Goal: Task Accomplishment & Management: Manage account settings

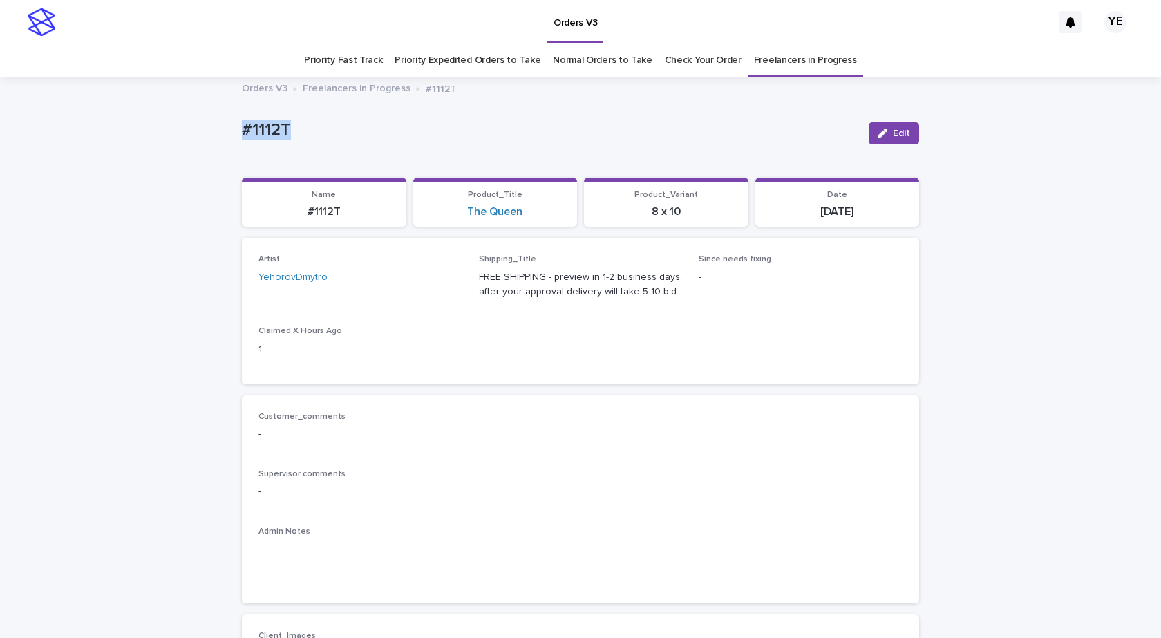
click at [330, 85] on link "Freelancers in Progress" at bounding box center [357, 87] width 108 height 16
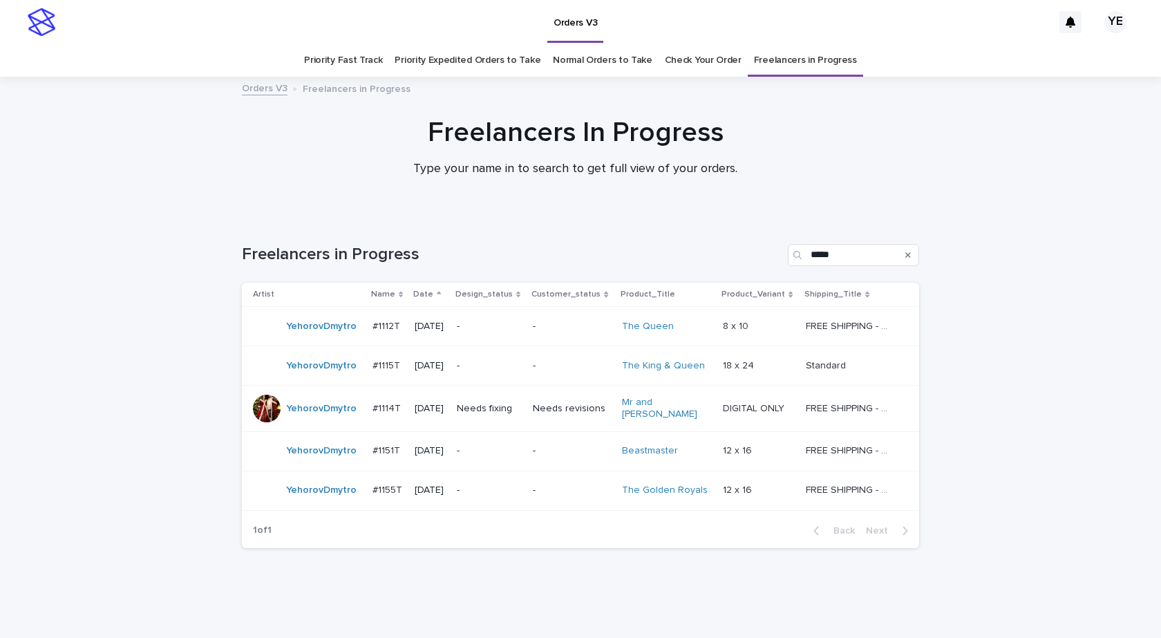
click at [326, 417] on div "YehorovDmytro" at bounding box center [307, 409] width 109 height 28
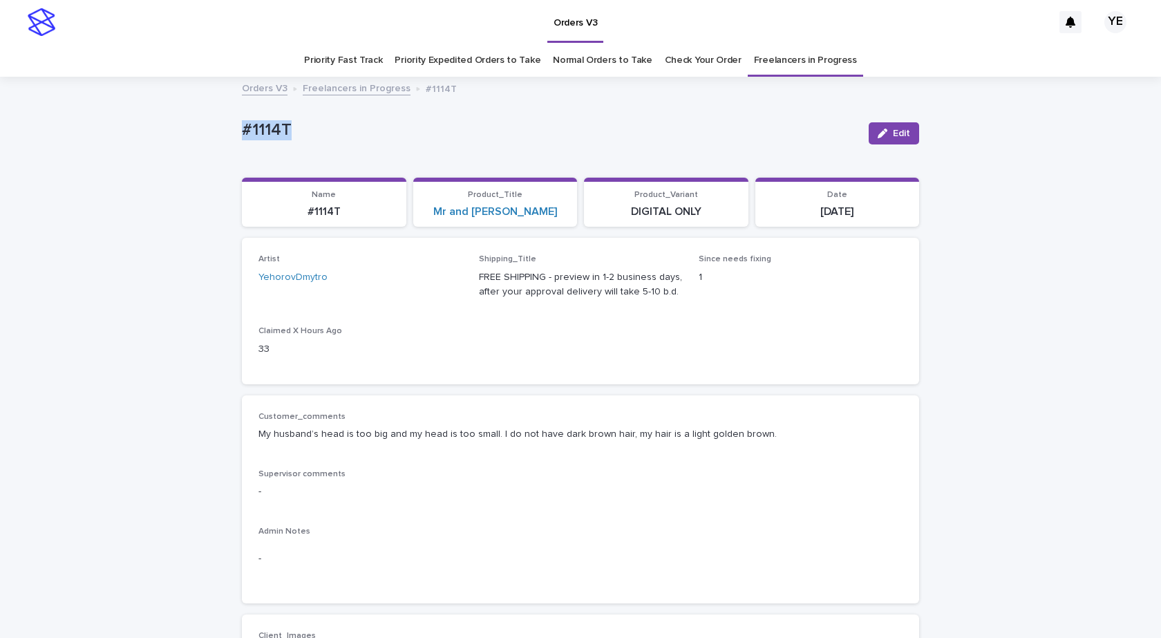
drag, startPoint x: 343, startPoint y: 137, endPoint x: 178, endPoint y: 133, distance: 165.2
copy p "#1114T"
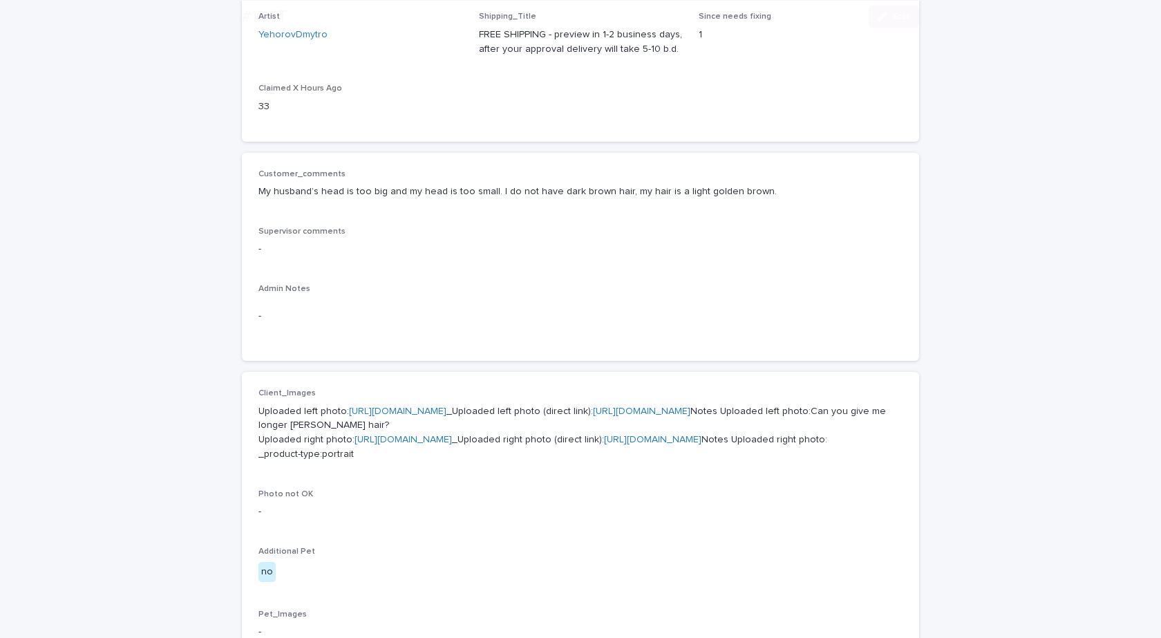
scroll to position [415, 0]
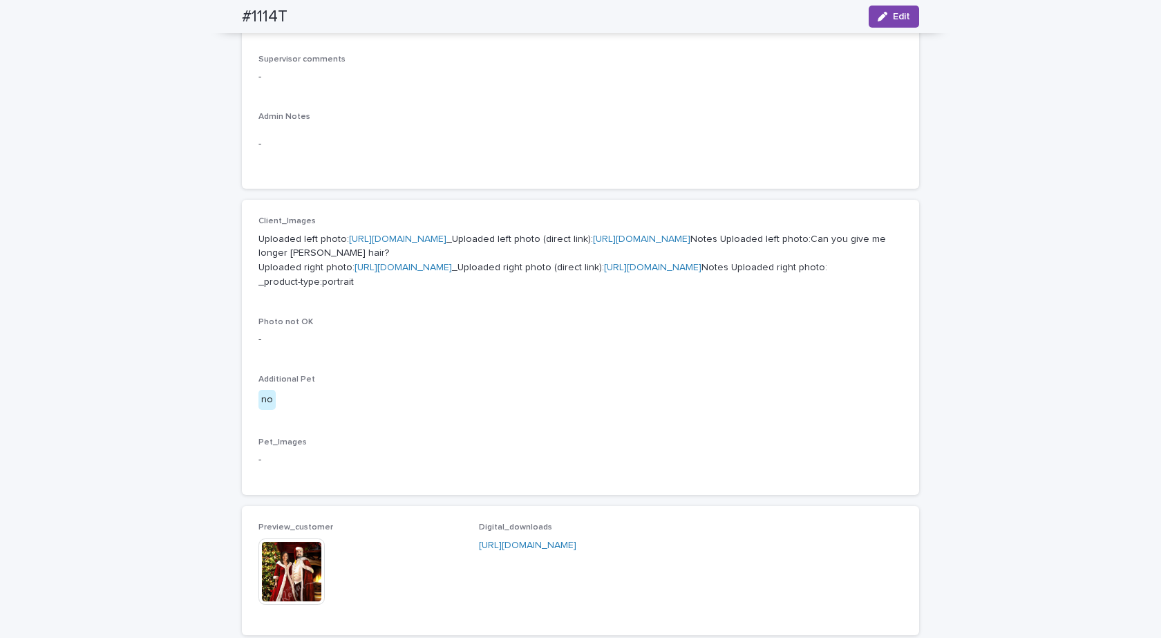
click at [424, 236] on link "https://cdn.shopify.com-uploadkit.app/s/files/1/0033/4807/0511/files/download.h…" at bounding box center [397, 239] width 97 height 10
click at [38, 113] on div "Loading... Saving… Loading... Saving… #1114T Edit #1114T Edit Sorry, there was …" at bounding box center [580, 334] width 1161 height 1343
drag, startPoint x: 893, startPoint y: 3, endPoint x: 884, endPoint y: 5, distance: 9.1
click at [892, 3] on div "#1114T Edit" at bounding box center [580, 16] width 677 height 33
click at [881, 7] on button "Edit" at bounding box center [894, 17] width 50 height 22
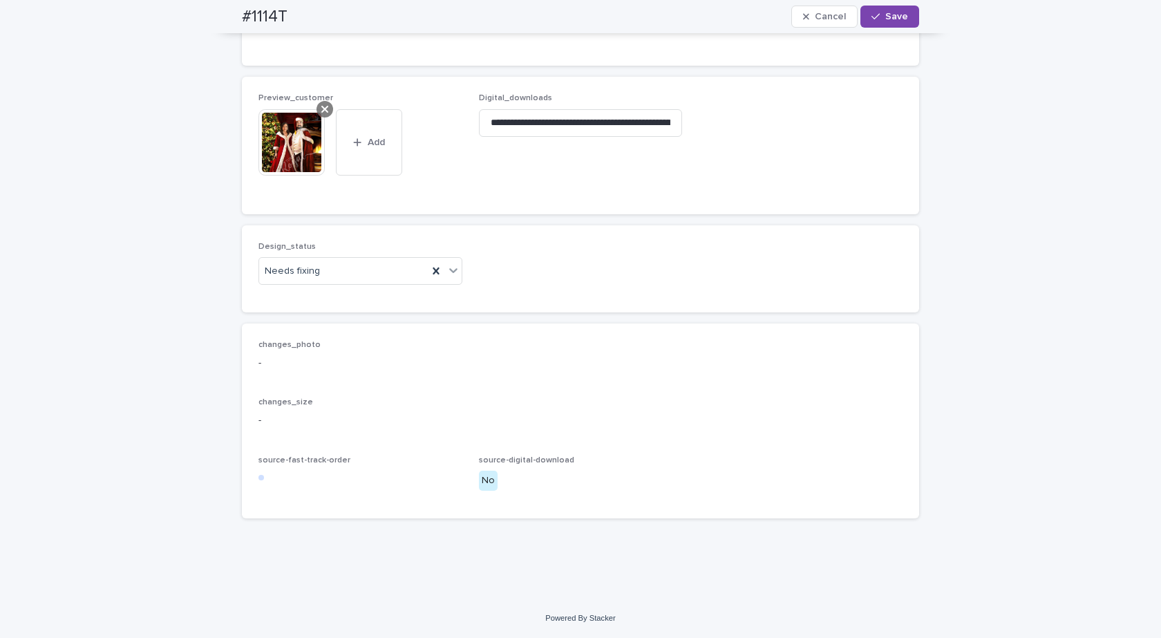
click at [323, 110] on div at bounding box center [325, 109] width 17 height 17
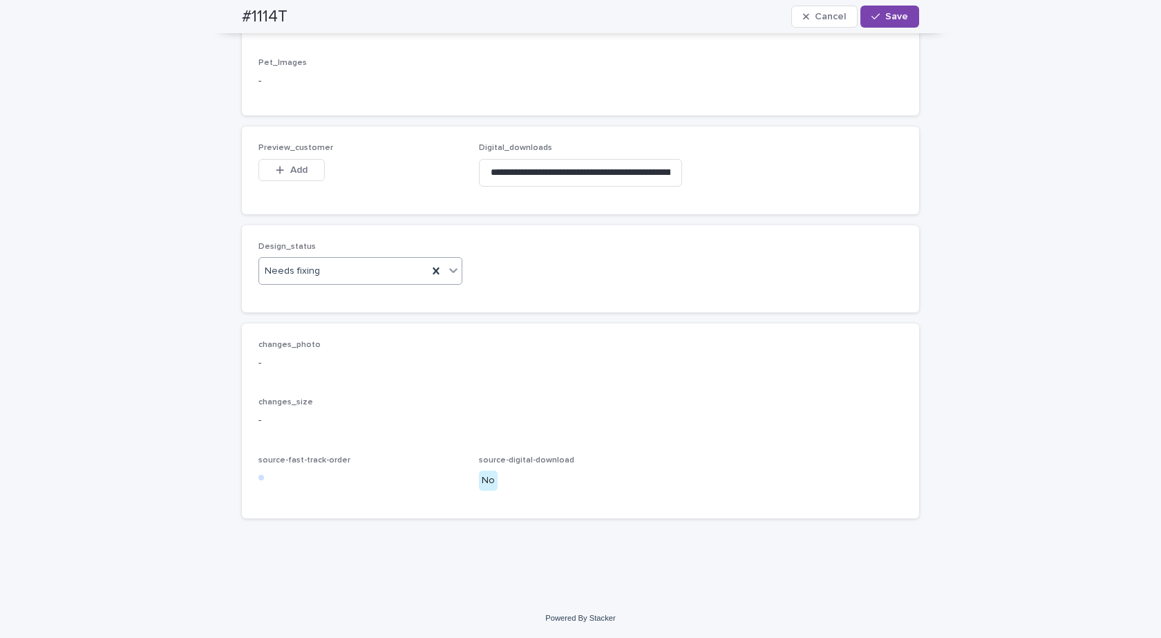
scroll to position [937, 0]
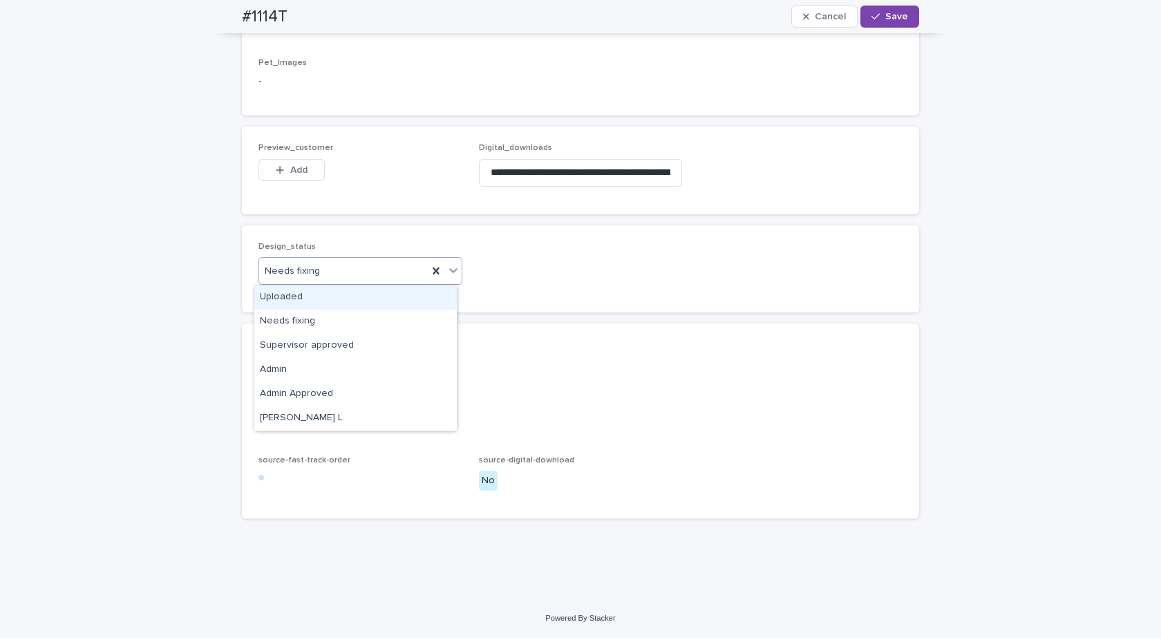
drag, startPoint x: 312, startPoint y: 267, endPoint x: 279, endPoint y: 293, distance: 42.9
click at [277, 298] on div "Uploaded" at bounding box center [355, 297] width 203 height 24
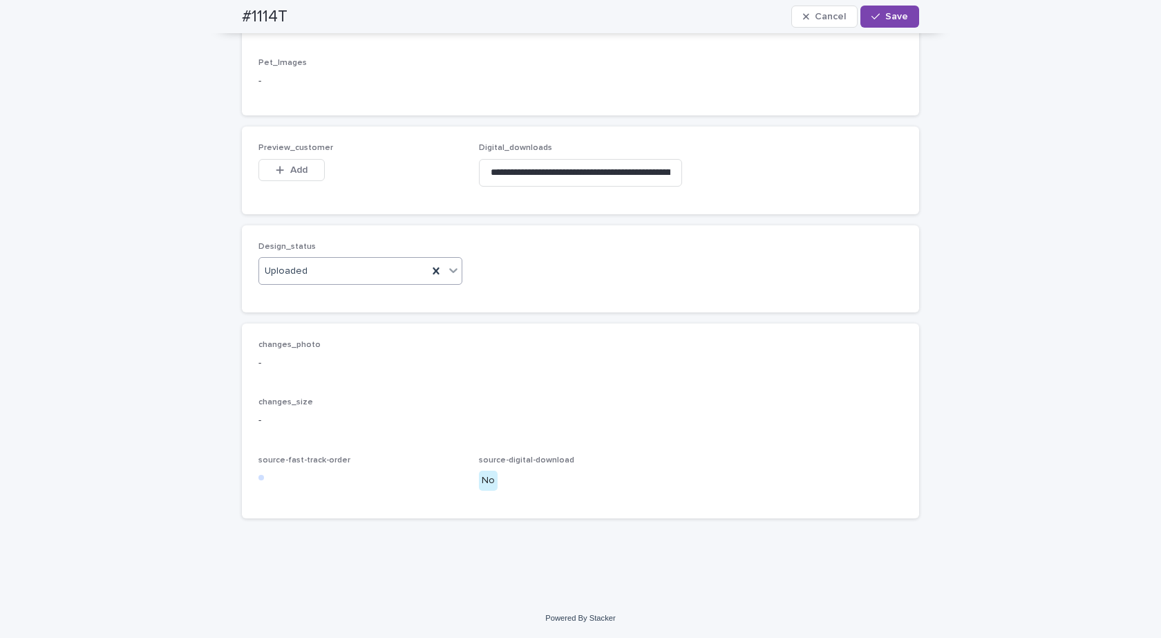
click at [296, 161] on button "Add" at bounding box center [292, 170] width 66 height 22
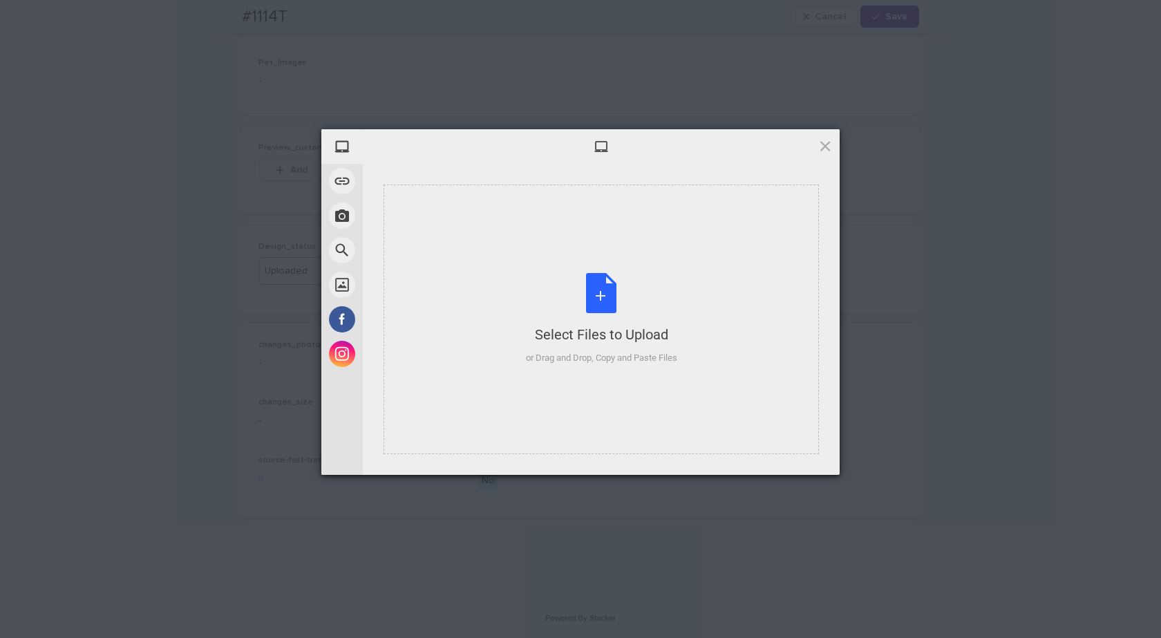
click at [637, 310] on div "Select Files to Upload or Drag and Drop, Copy and Paste Files" at bounding box center [601, 319] width 151 height 92
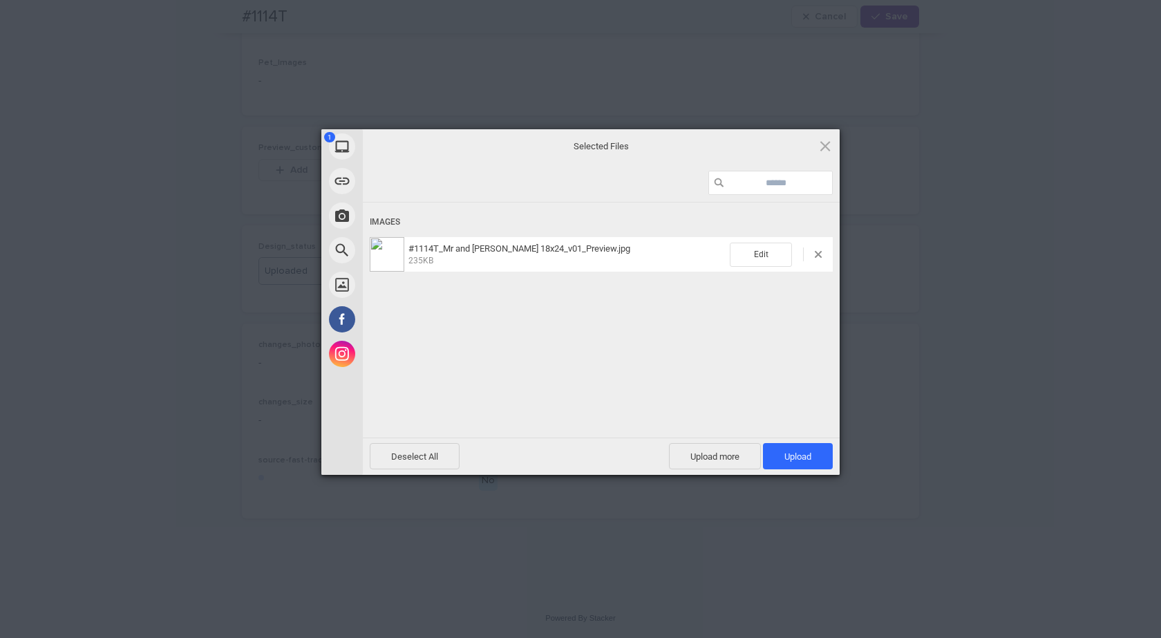
click at [782, 440] on div "Deselect All Upload more Upload 1" at bounding box center [601, 456] width 477 height 37
click at [782, 451] on span "Upload 1" at bounding box center [798, 456] width 70 height 26
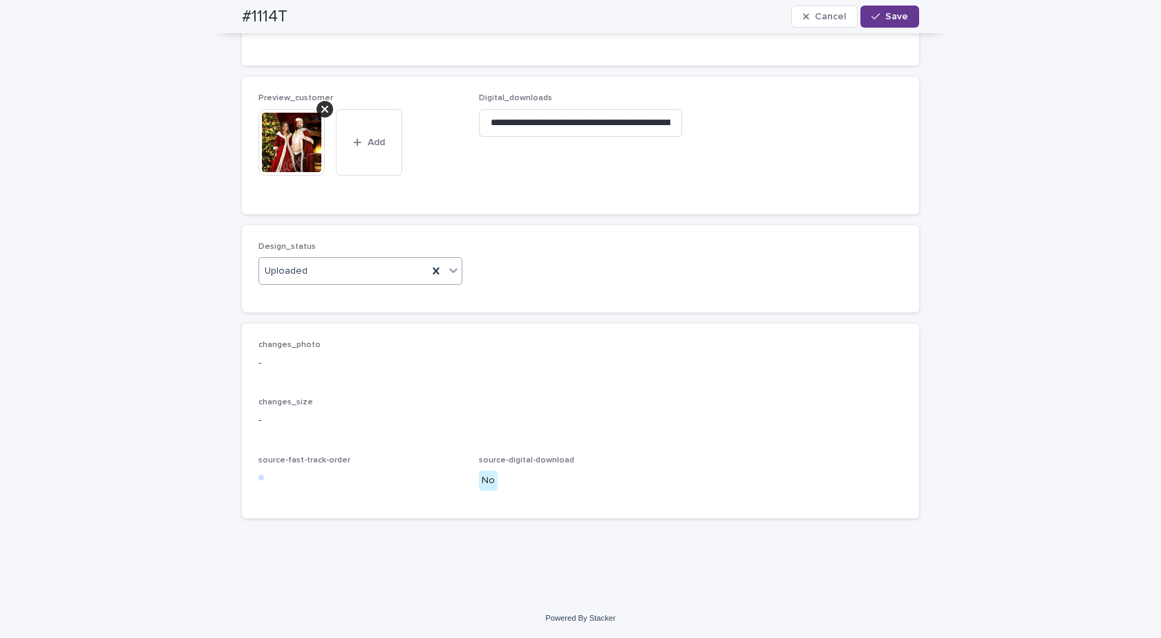
click at [887, 10] on button "Save" at bounding box center [890, 17] width 59 height 22
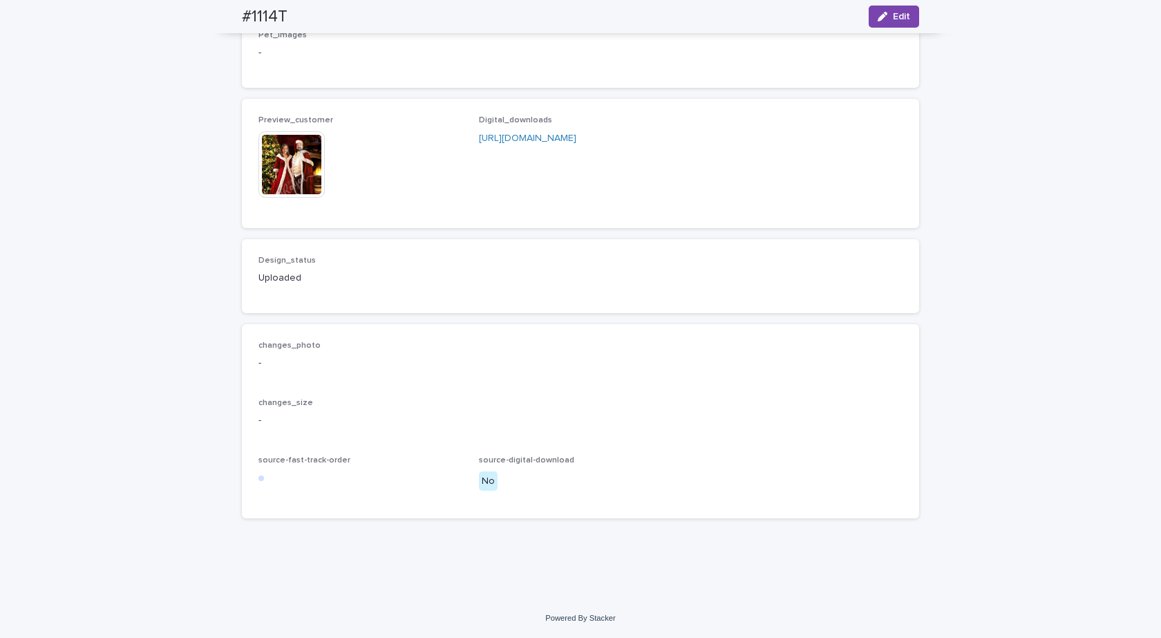
click at [296, 186] on img at bounding box center [292, 164] width 66 height 66
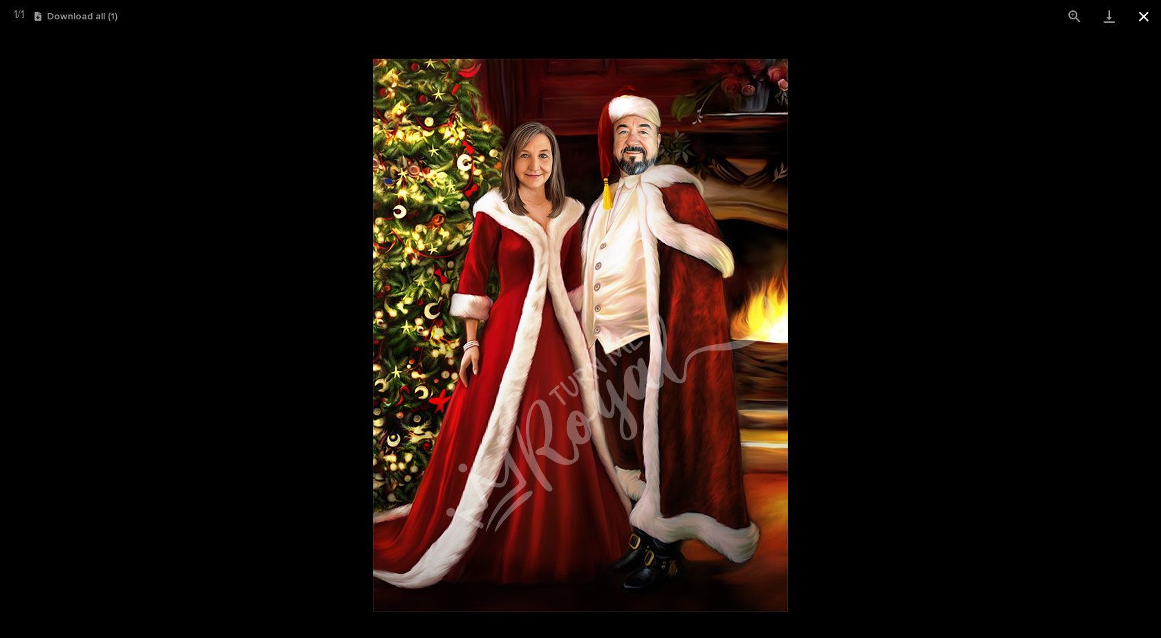
click at [1140, 10] on button "Close gallery" at bounding box center [1144, 16] width 35 height 32
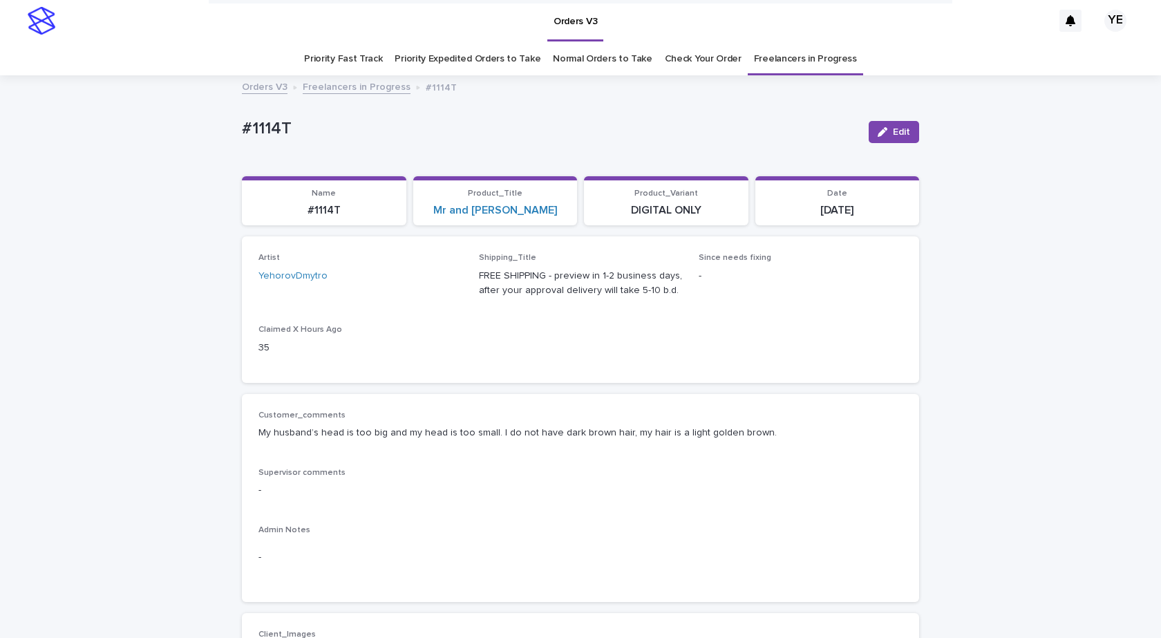
scroll to position [0, 0]
click at [342, 90] on link "Freelancers in Progress" at bounding box center [357, 87] width 108 height 16
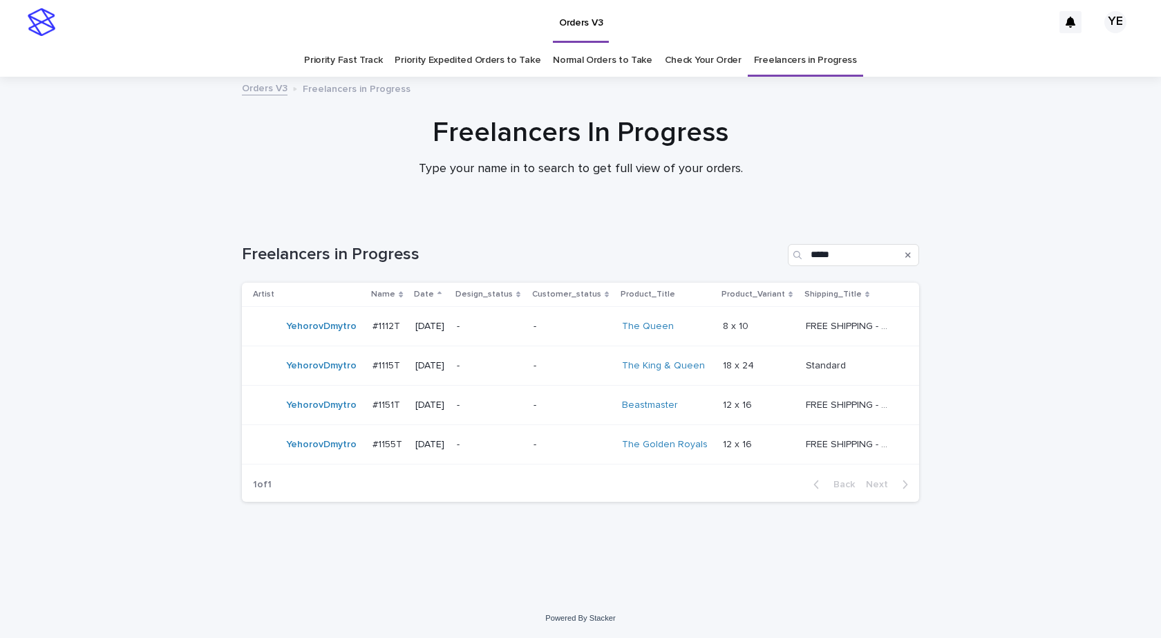
click at [301, 336] on div "YehorovDmytro" at bounding box center [321, 326] width 71 height 23
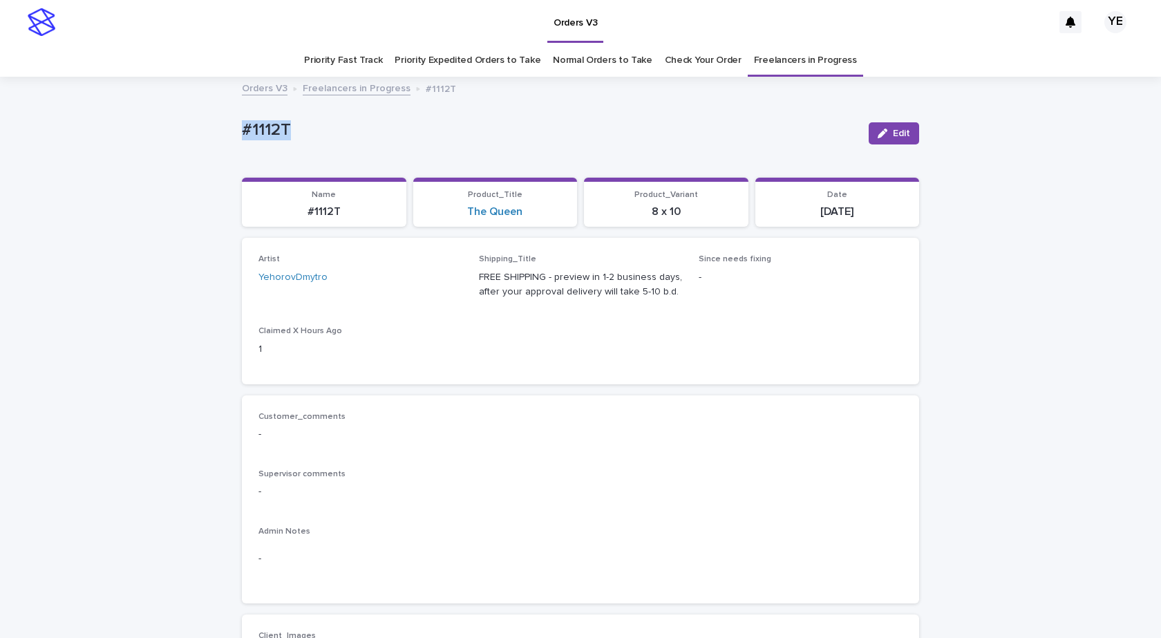
drag, startPoint x: 211, startPoint y: 126, endPoint x: 145, endPoint y: 137, distance: 66.6
copy p "#1112T"
click at [899, 129] on span "Edit" at bounding box center [901, 134] width 17 height 10
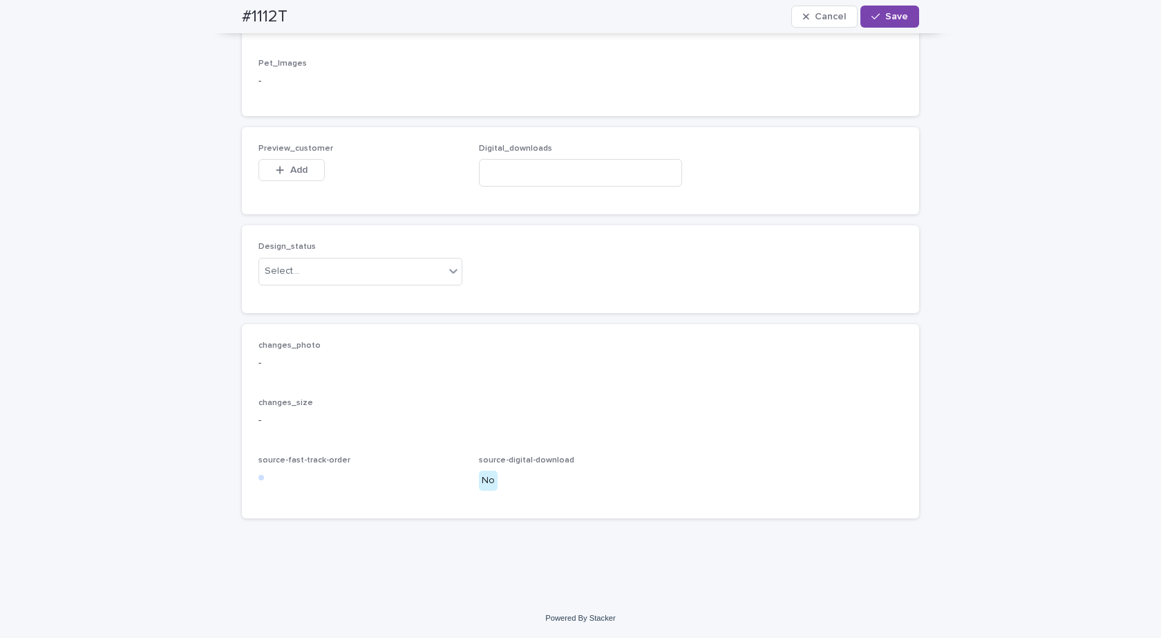
scroll to position [850, 0]
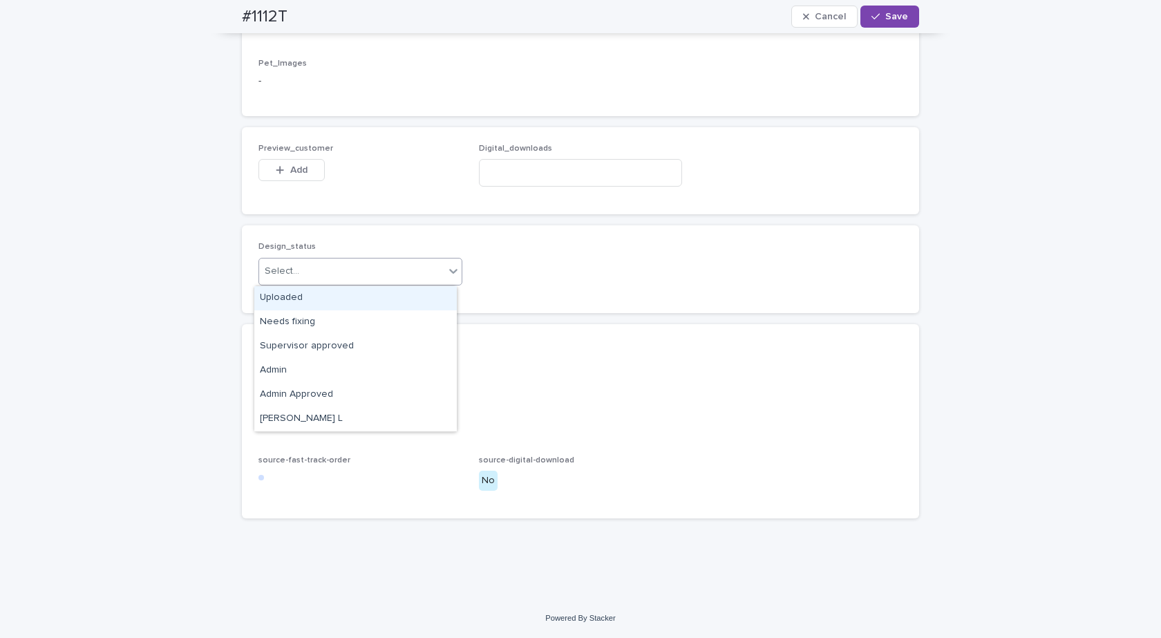
drag, startPoint x: 273, startPoint y: 274, endPoint x: 284, endPoint y: 285, distance: 16.1
click at [274, 275] on div "Select..." at bounding box center [282, 271] width 35 height 15
click at [283, 292] on div "Uploaded" at bounding box center [355, 298] width 203 height 24
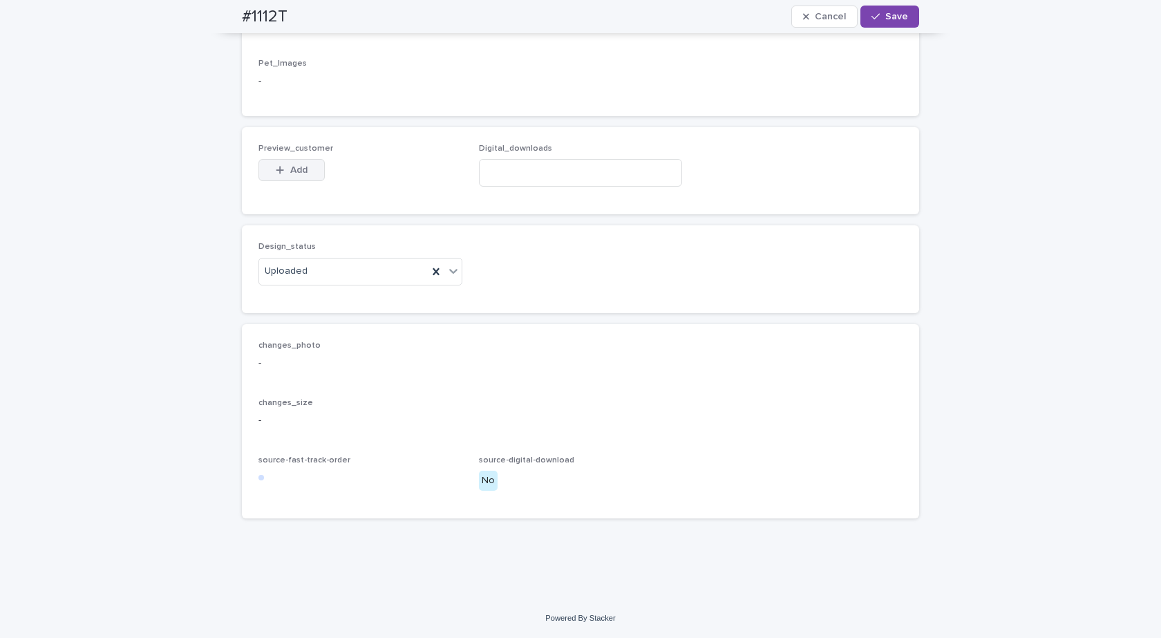
click at [270, 165] on button "Add" at bounding box center [292, 170] width 66 height 22
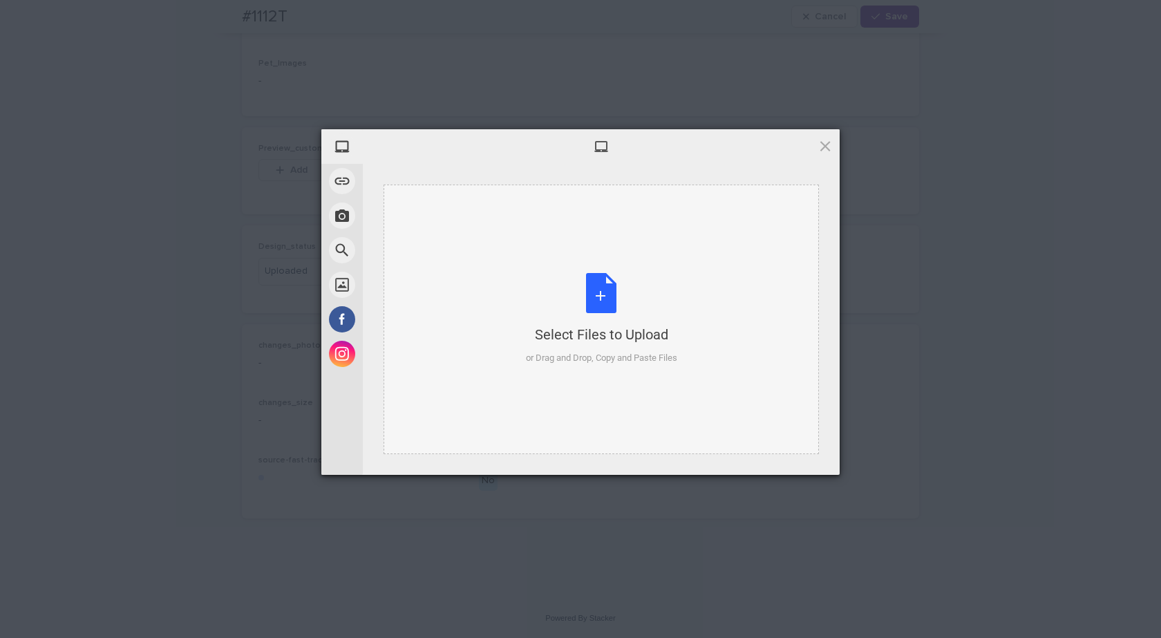
click at [591, 299] on div "Select Files to Upload or Drag and Drop, Copy and Paste Files" at bounding box center [601, 319] width 151 height 92
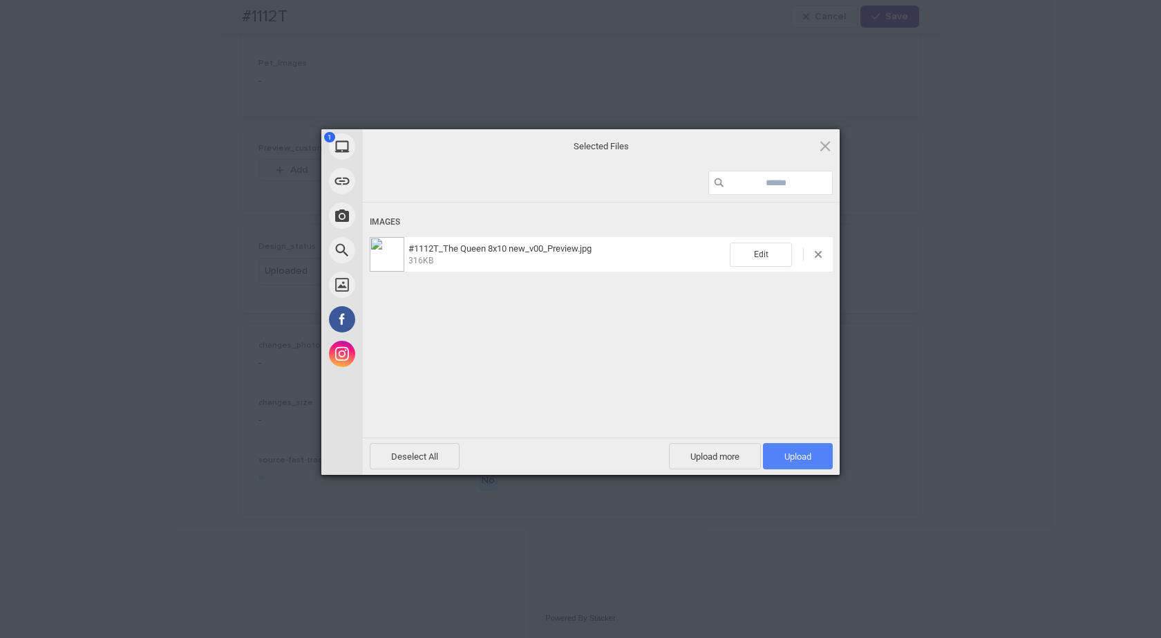
click at [797, 449] on span "Upload 1" at bounding box center [798, 456] width 70 height 26
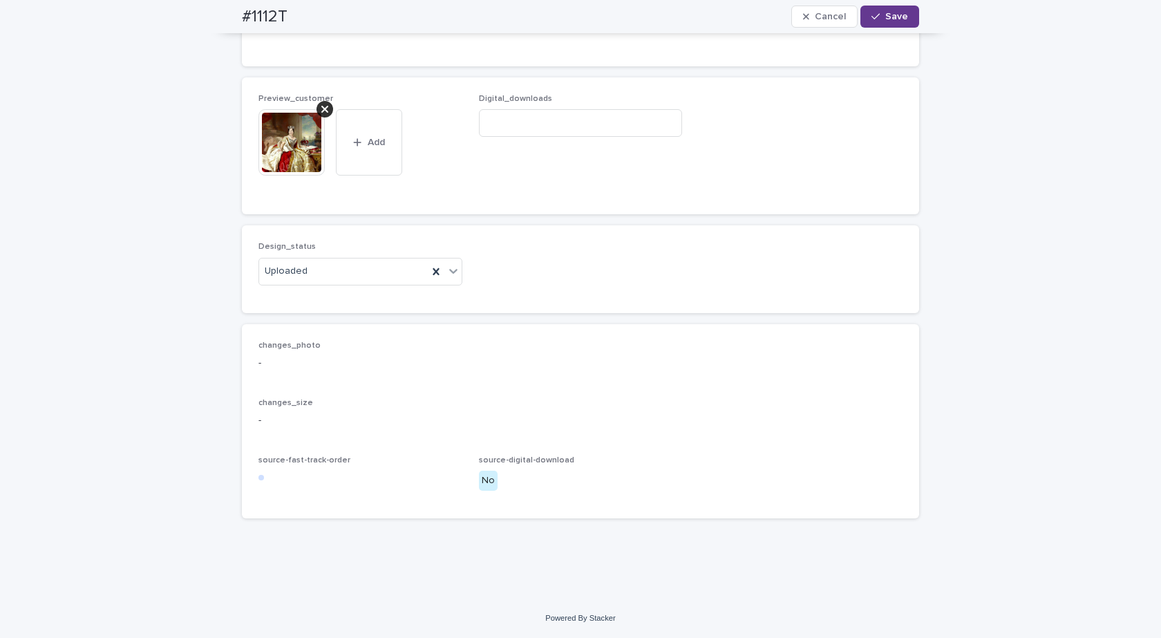
click at [881, 10] on button "Save" at bounding box center [890, 17] width 59 height 22
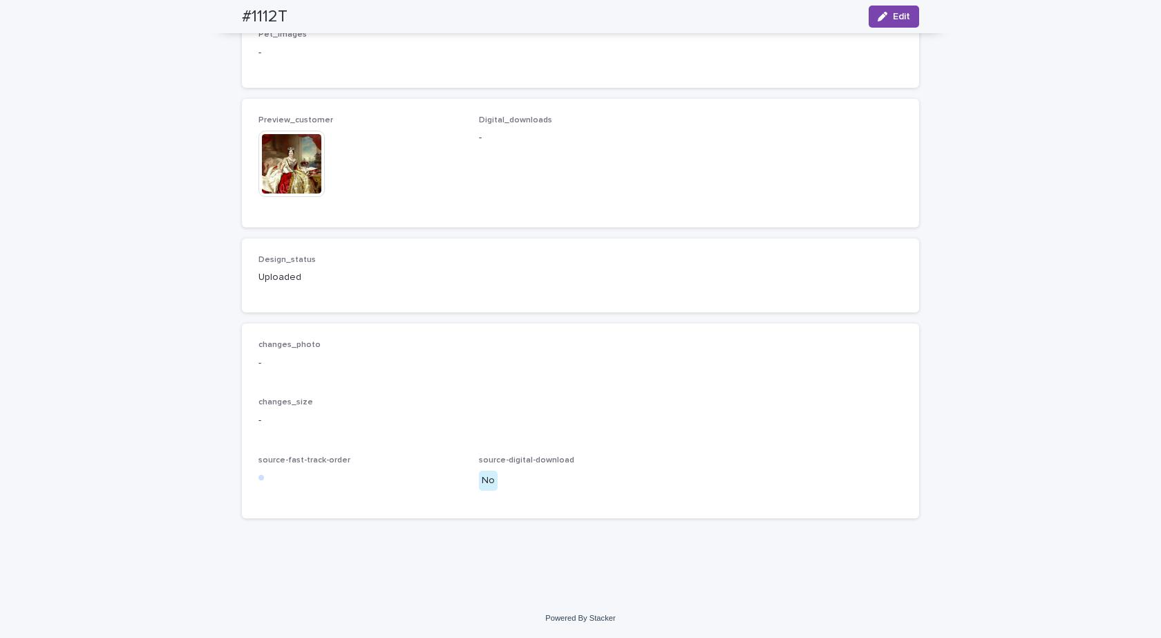
click at [293, 179] on img at bounding box center [292, 164] width 66 height 66
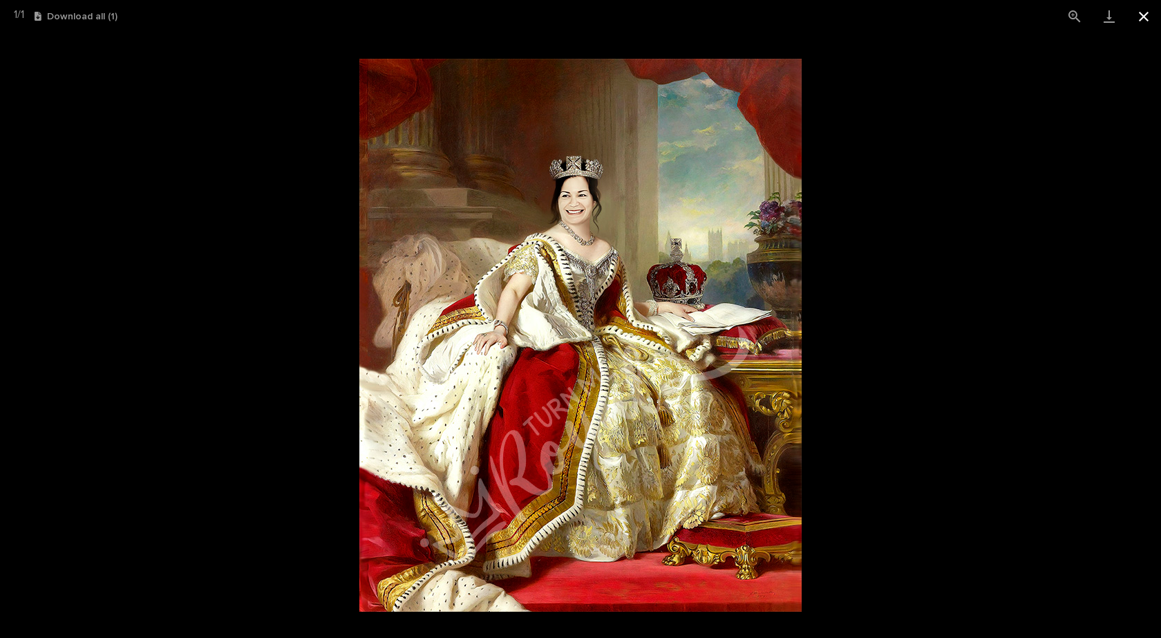
click at [1140, 12] on button "Close gallery" at bounding box center [1144, 16] width 35 height 32
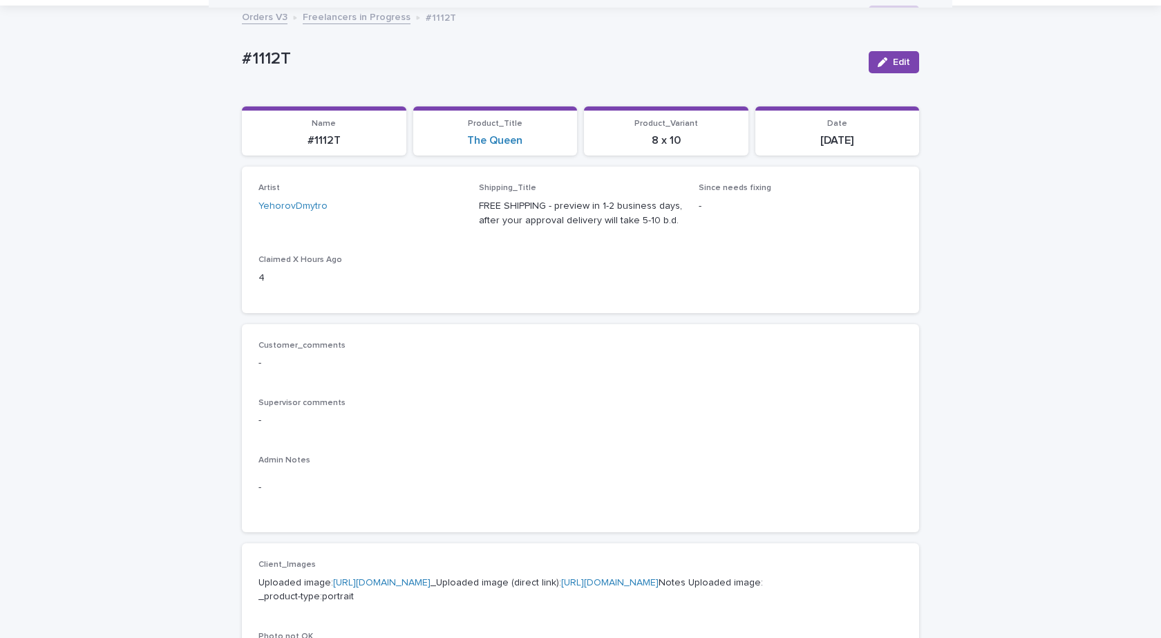
scroll to position [0, 0]
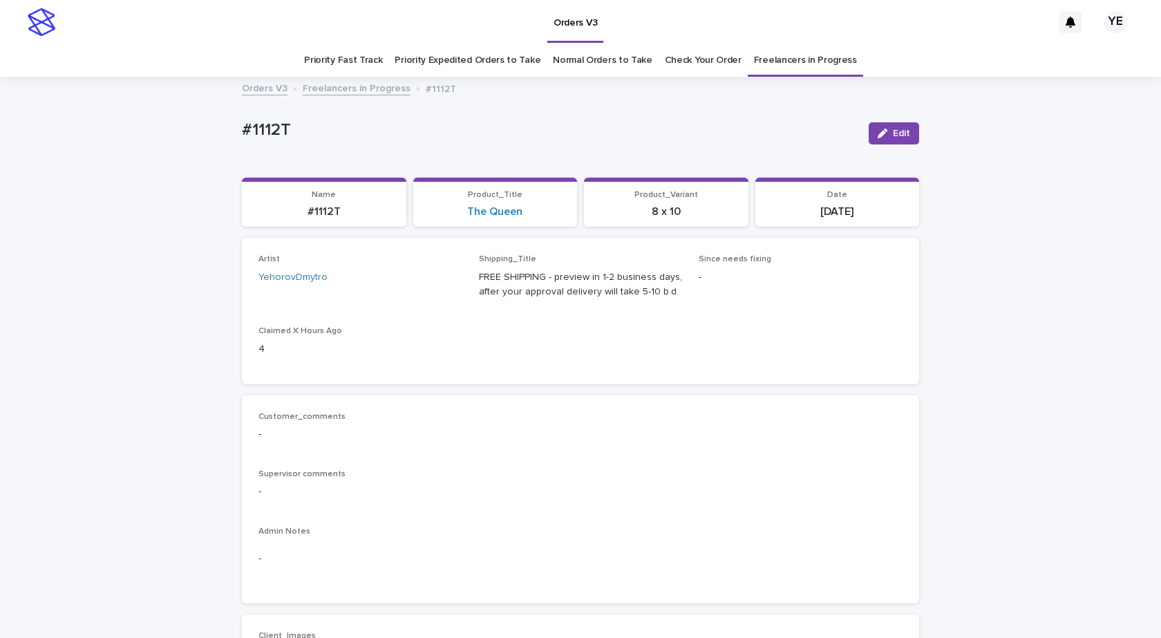
click at [346, 85] on link "Freelancers in Progress" at bounding box center [357, 87] width 108 height 16
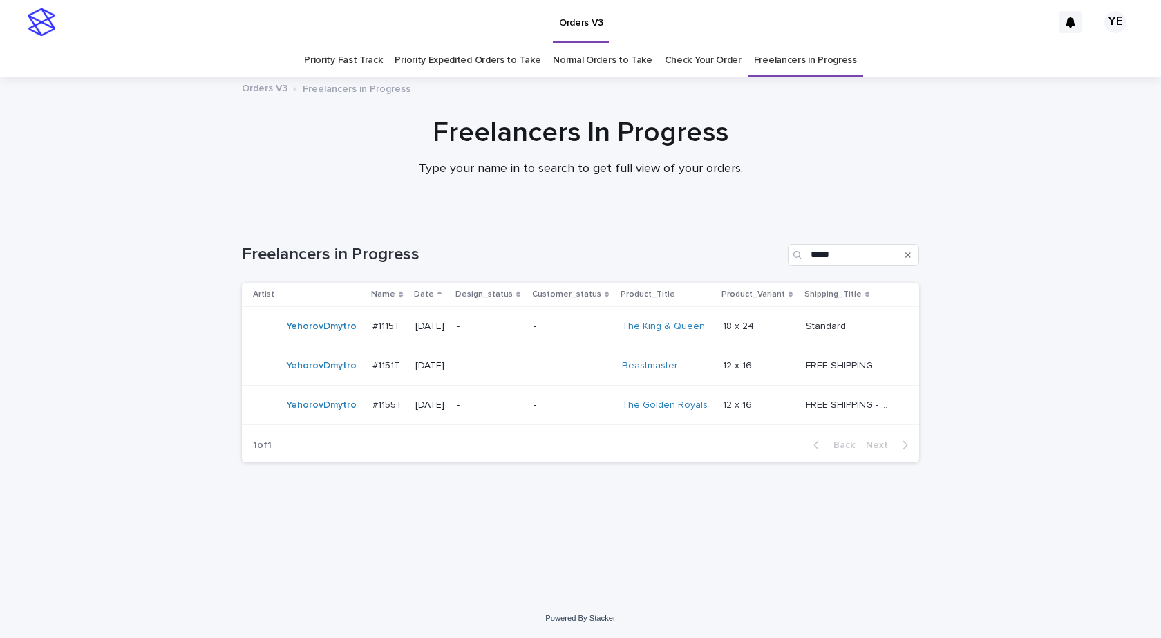
click at [315, 336] on div "YehorovDmytro" at bounding box center [321, 326] width 71 height 23
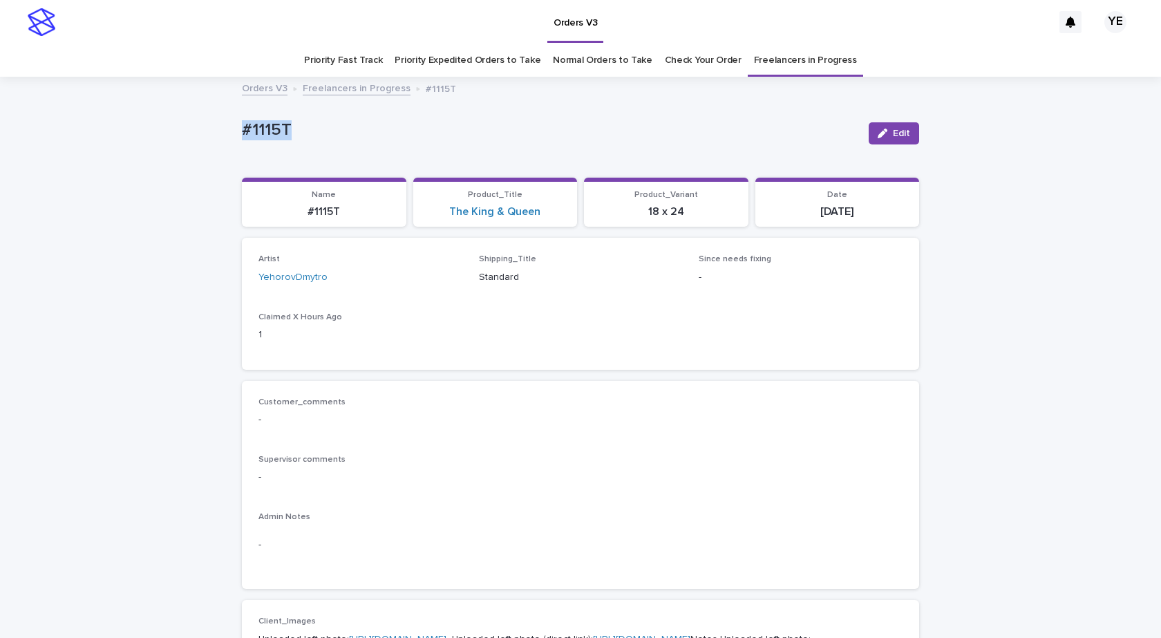
drag, startPoint x: 356, startPoint y: 127, endPoint x: 199, endPoint y: 134, distance: 157.1
copy p "#1115T"
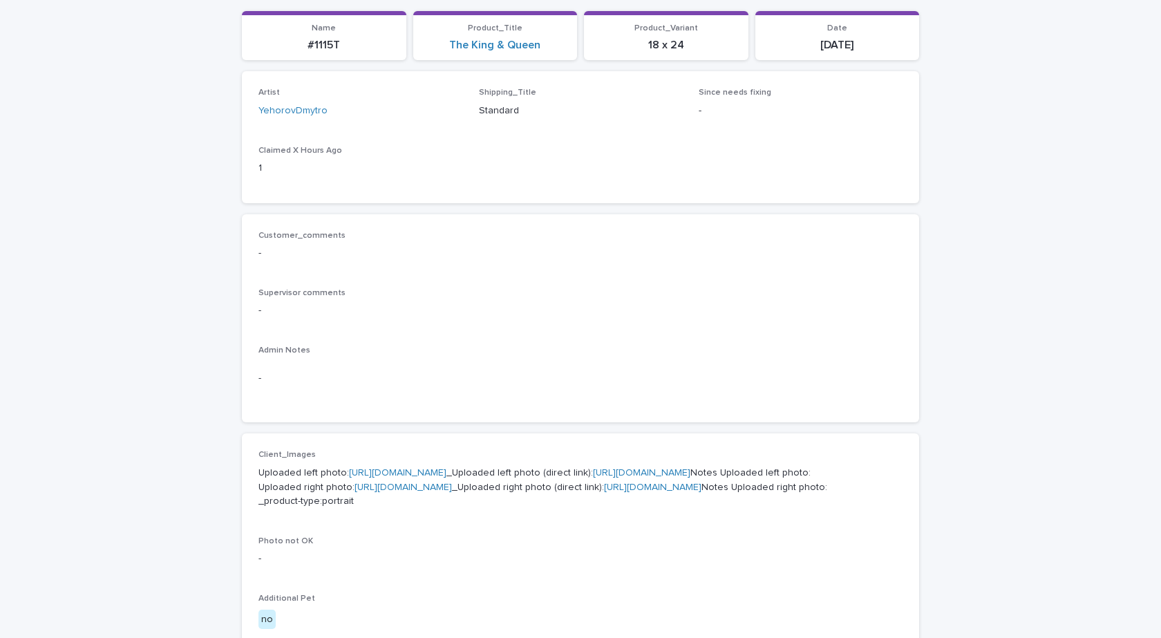
scroll to position [346, 0]
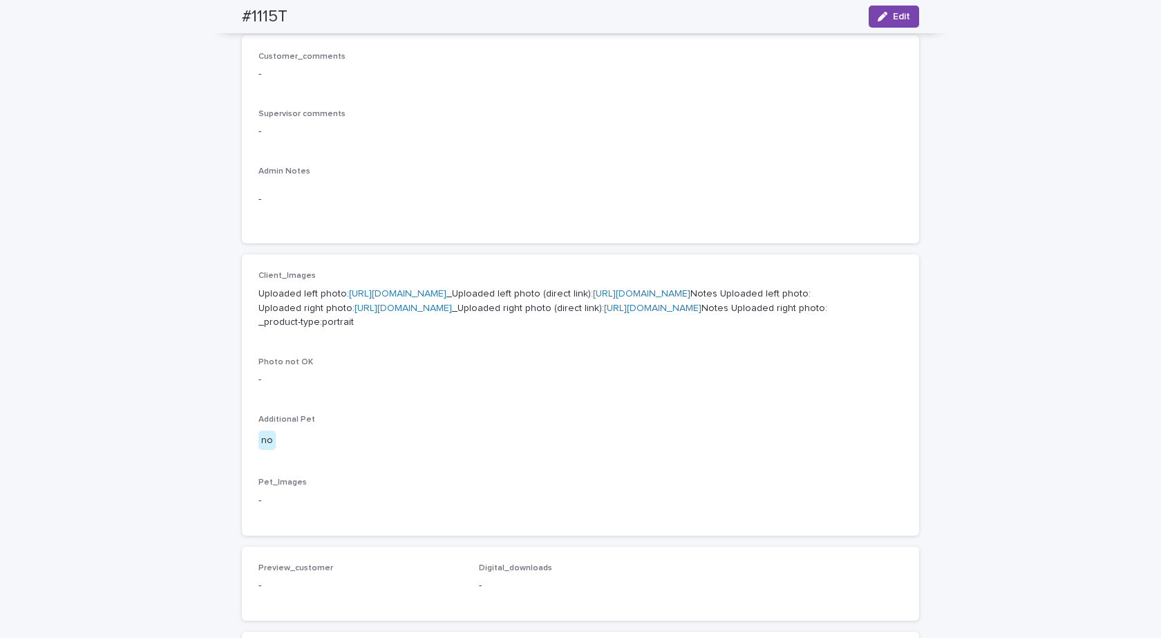
click at [384, 295] on link "https://cdn.shopify.com-uploadkit.app/s/files/1/0033/4807/0511/files/download.h…" at bounding box center [397, 294] width 97 height 10
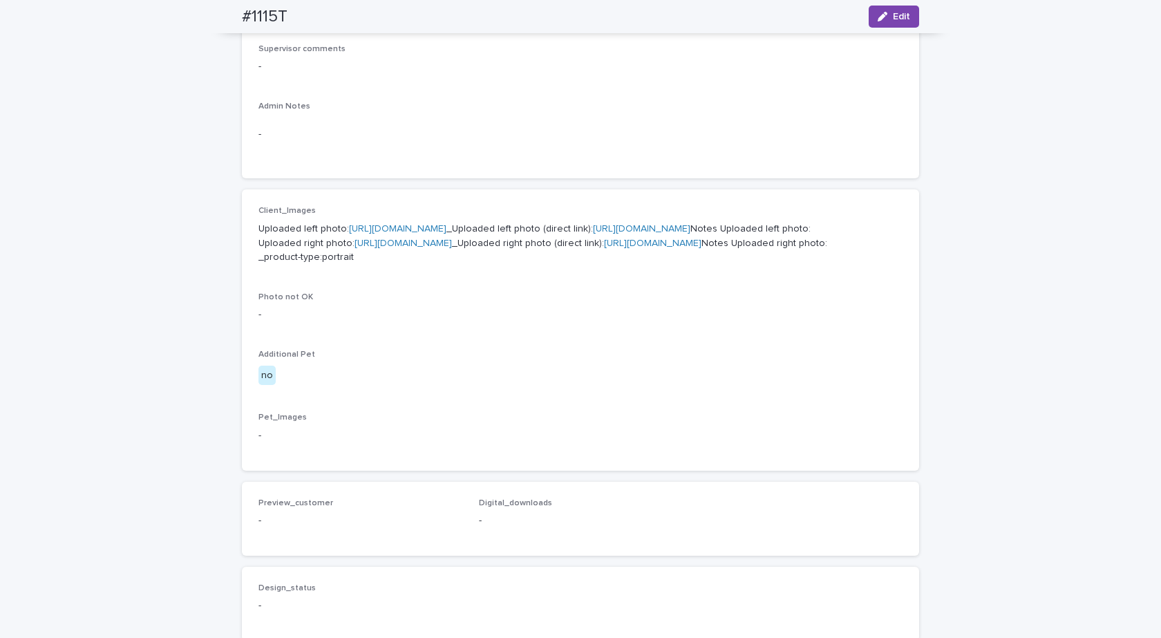
scroll to position [553, 0]
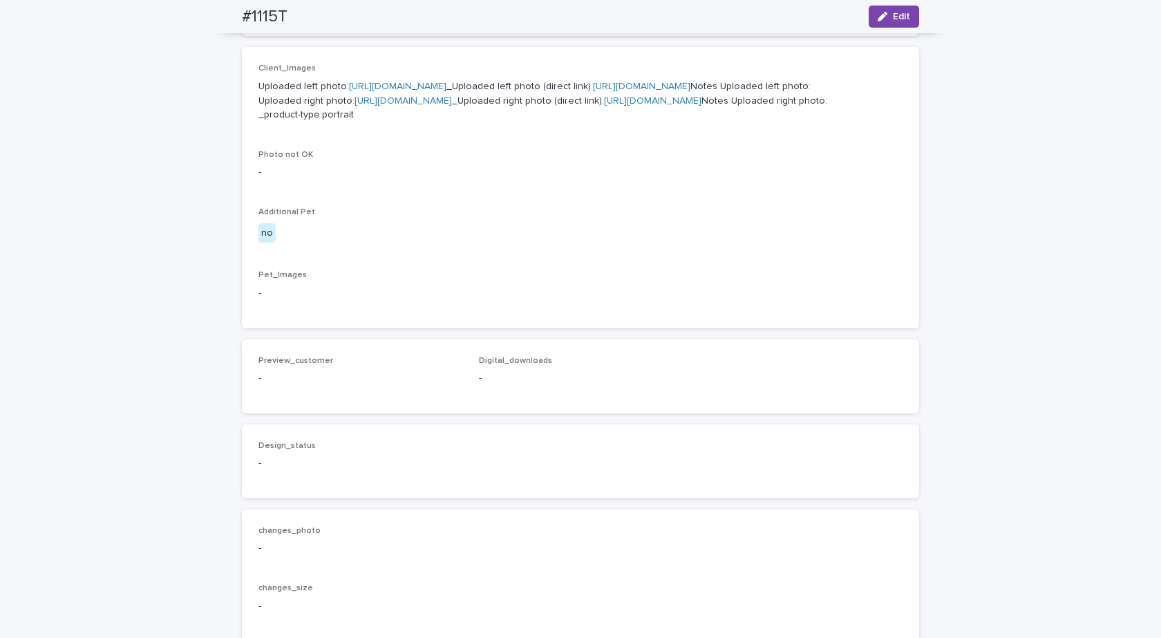
click at [413, 106] on link "https://cdn.shopify.com-uploadkit.app/s/files/1/0033/4807/0511/files/download.h…" at bounding box center [403, 101] width 97 height 10
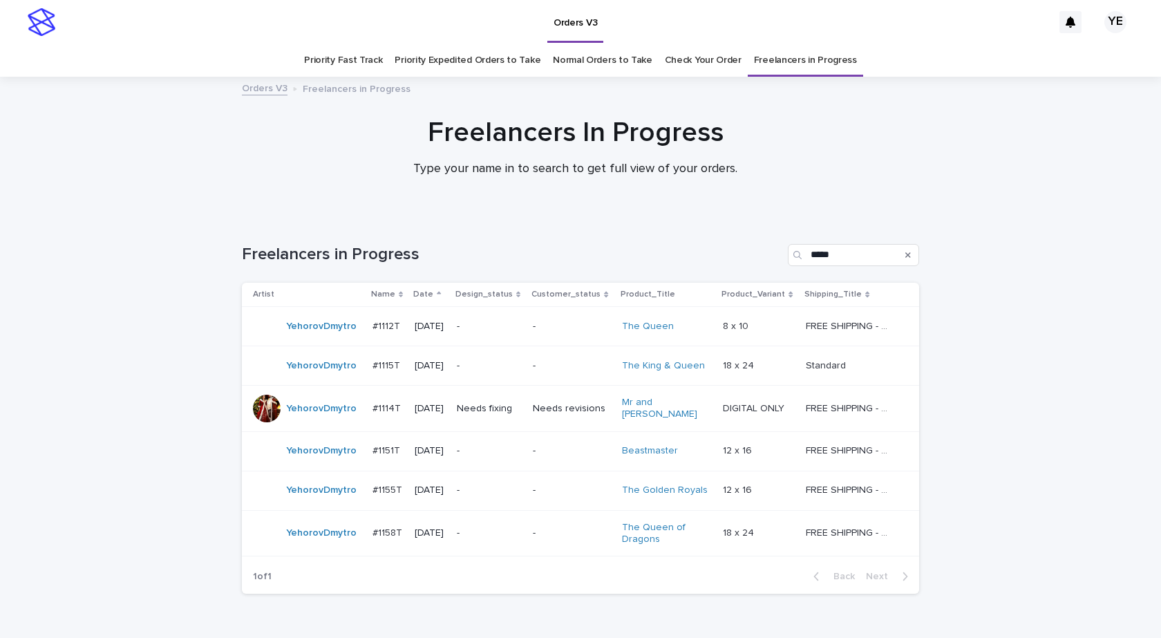
click at [319, 538] on div "YehorovDmytro" at bounding box center [307, 534] width 109 height 28
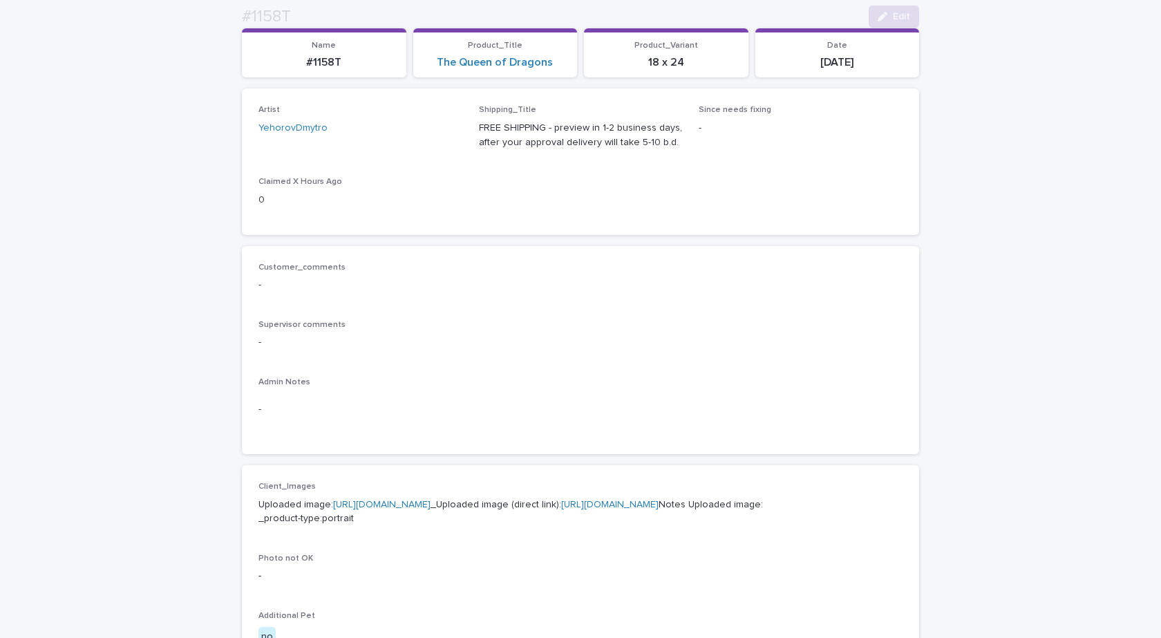
scroll to position [415, 0]
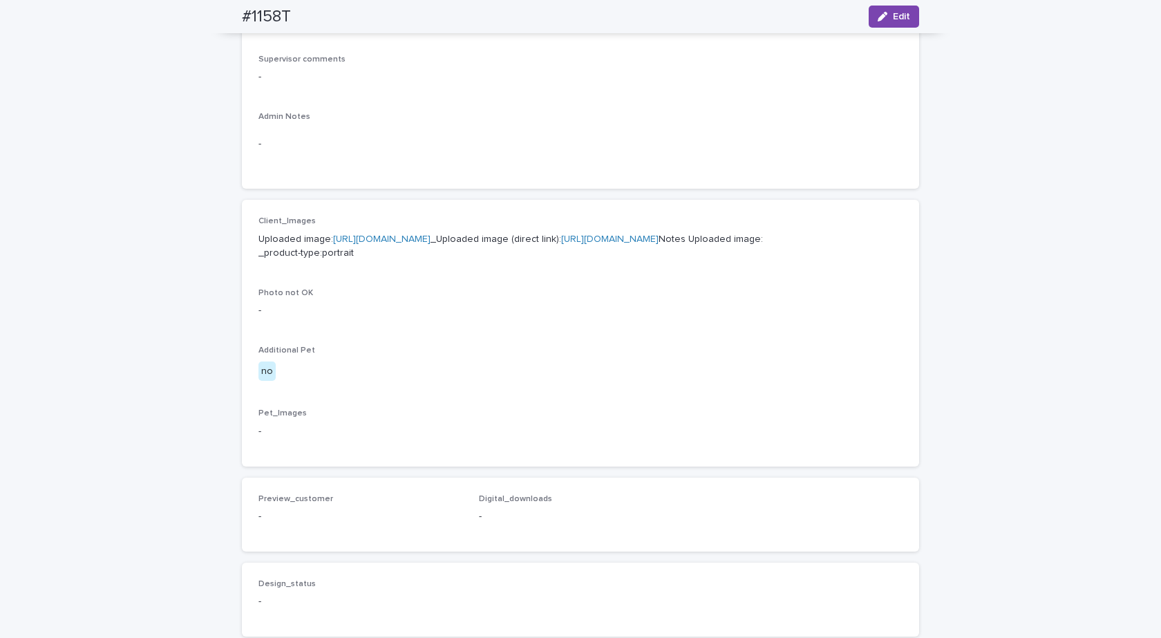
click at [410, 236] on link "https://cdn.shopify.com-uploadkit.app/s/files/1/0033/4807/0511/files/download.h…" at bounding box center [381, 239] width 97 height 10
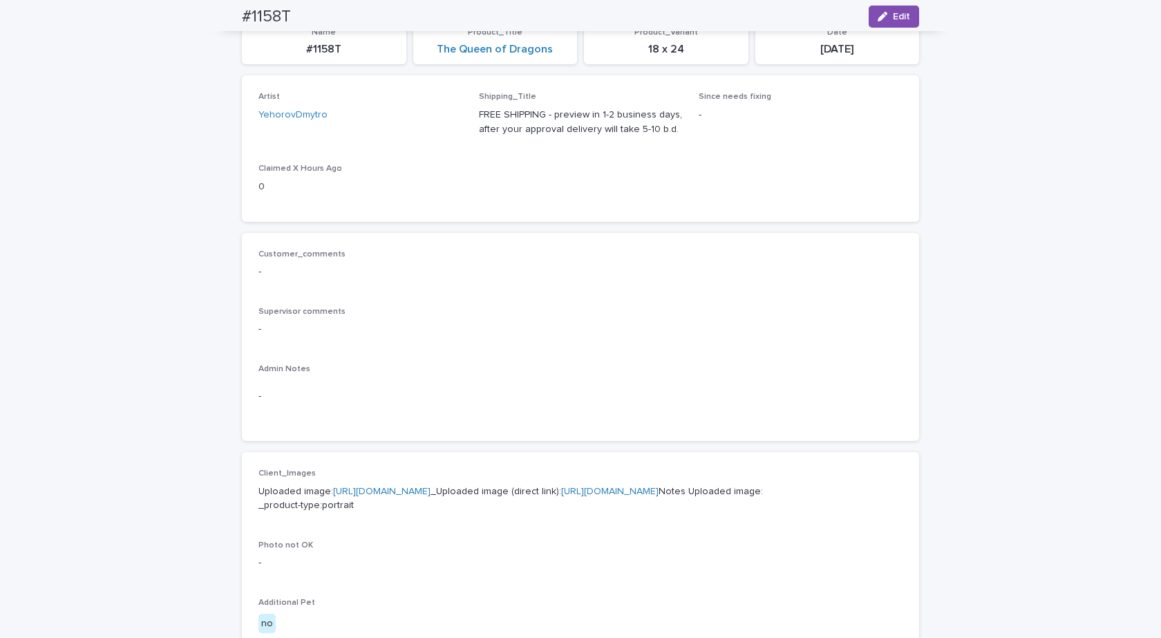
scroll to position [0, 0]
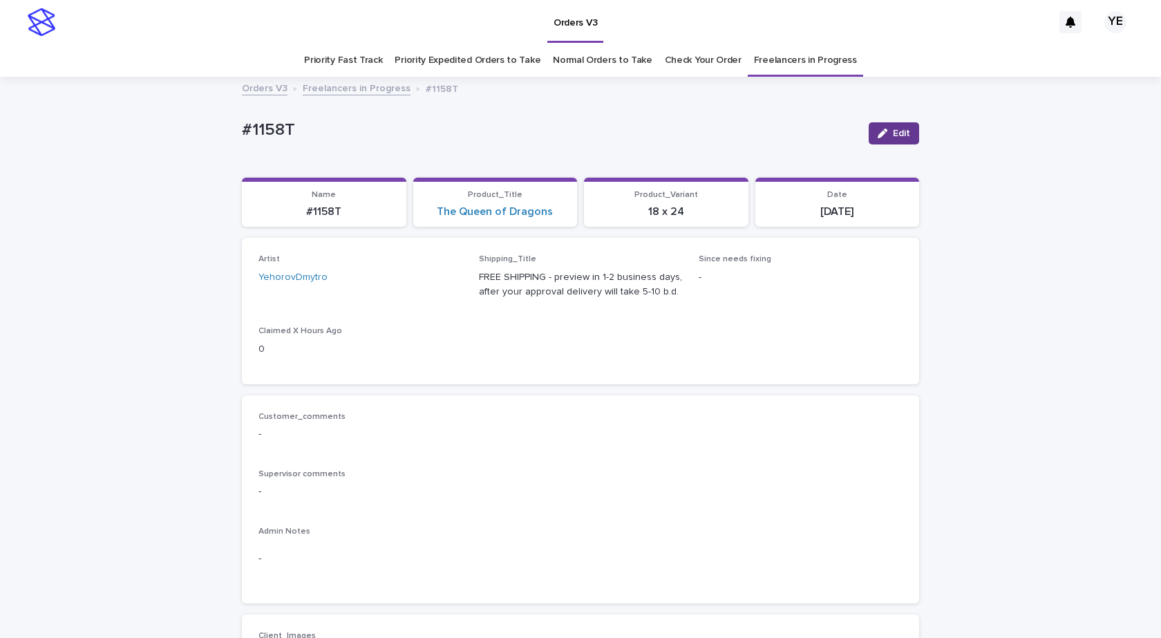
drag, startPoint x: 890, startPoint y: 130, endPoint x: 518, endPoint y: 194, distance: 376.6
click at [893, 131] on span "Edit" at bounding box center [901, 134] width 17 height 10
click at [430, 278] on icon at bounding box center [436, 284] width 14 height 14
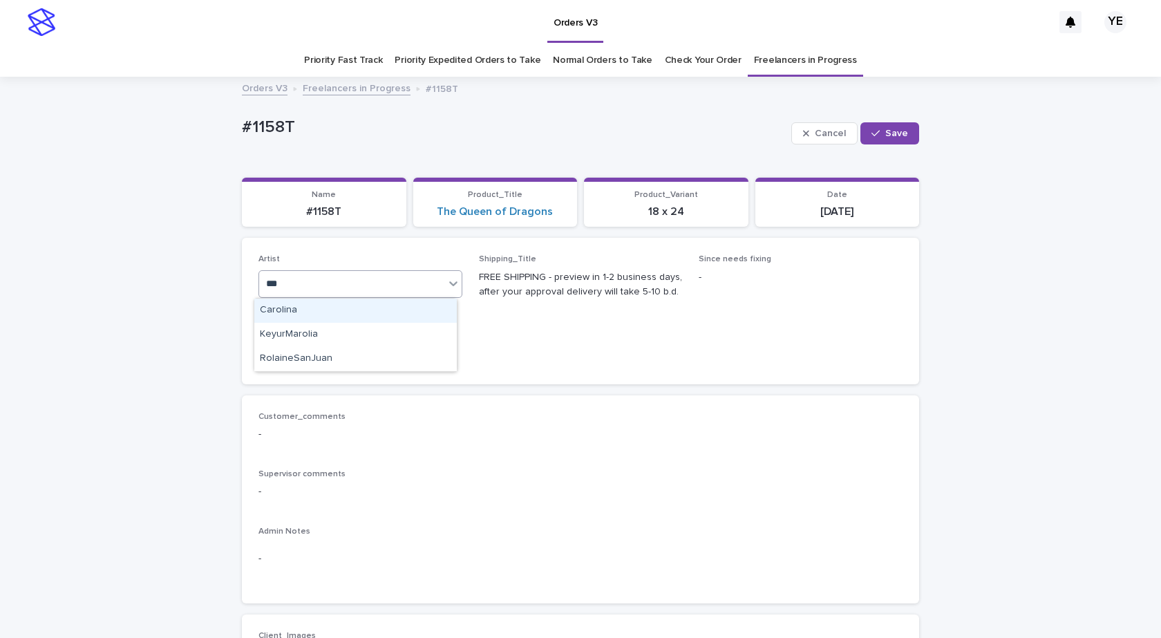
type input "****"
click at [363, 310] on div "RolaineSanJuan" at bounding box center [355, 311] width 203 height 24
click at [873, 134] on icon "button" at bounding box center [876, 133] width 8 height 6
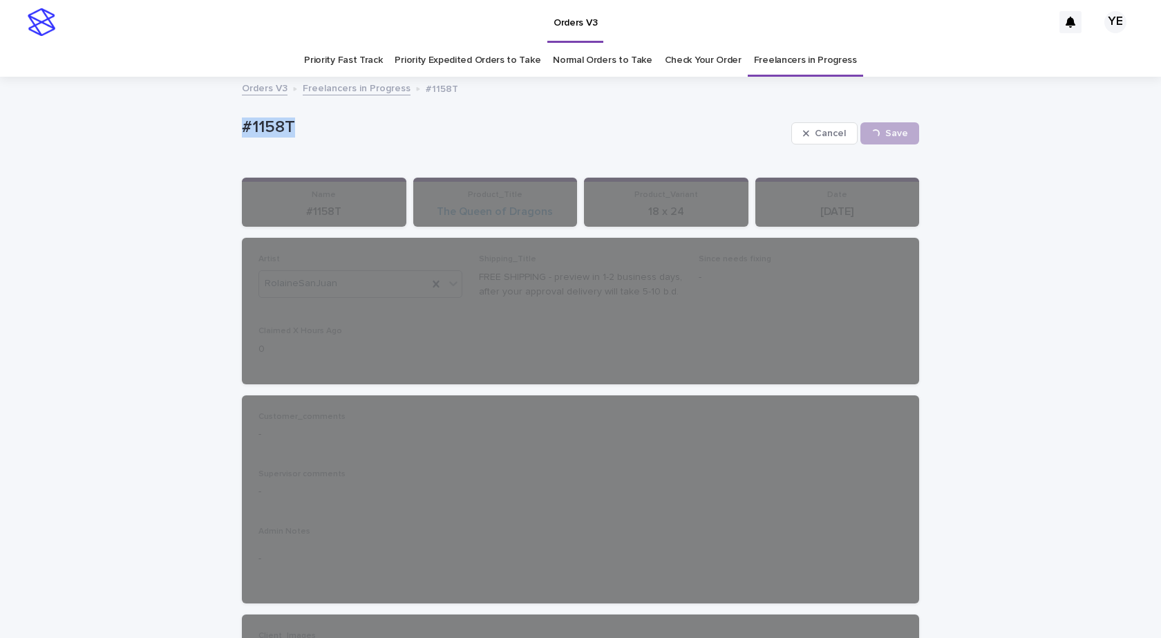
drag, startPoint x: 230, startPoint y: 125, endPoint x: 198, endPoint y: 131, distance: 33.0
copy p "#1158T"
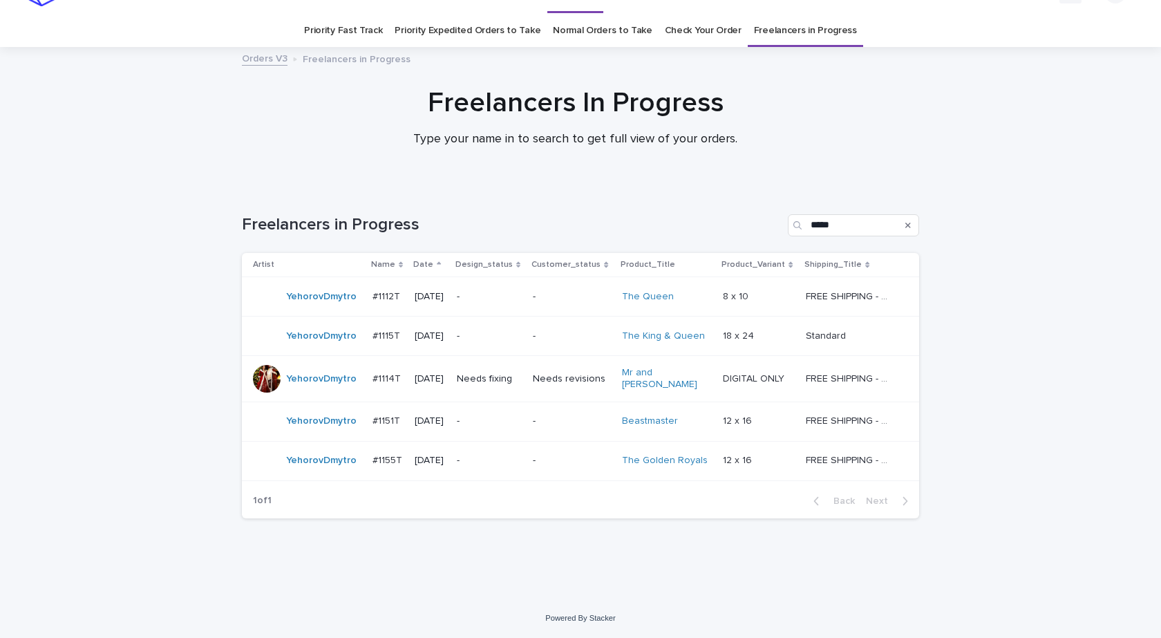
scroll to position [23, 0]
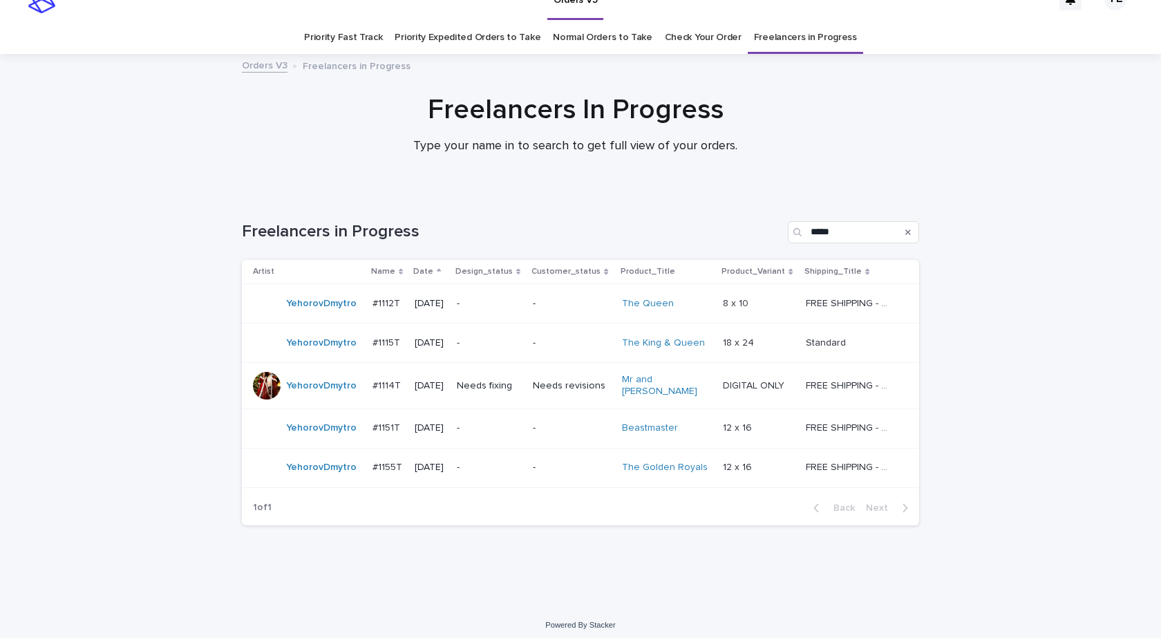
click at [235, 501] on div "Loading... Saving… Loading... Saving… Freelancers in Progress ***** Artist Name…" at bounding box center [580, 382] width 691 height 377
click at [149, 254] on div "Loading... Saving… Loading... Saving… Freelancers in Progress ***** Artist Name…" at bounding box center [580, 400] width 1161 height 412
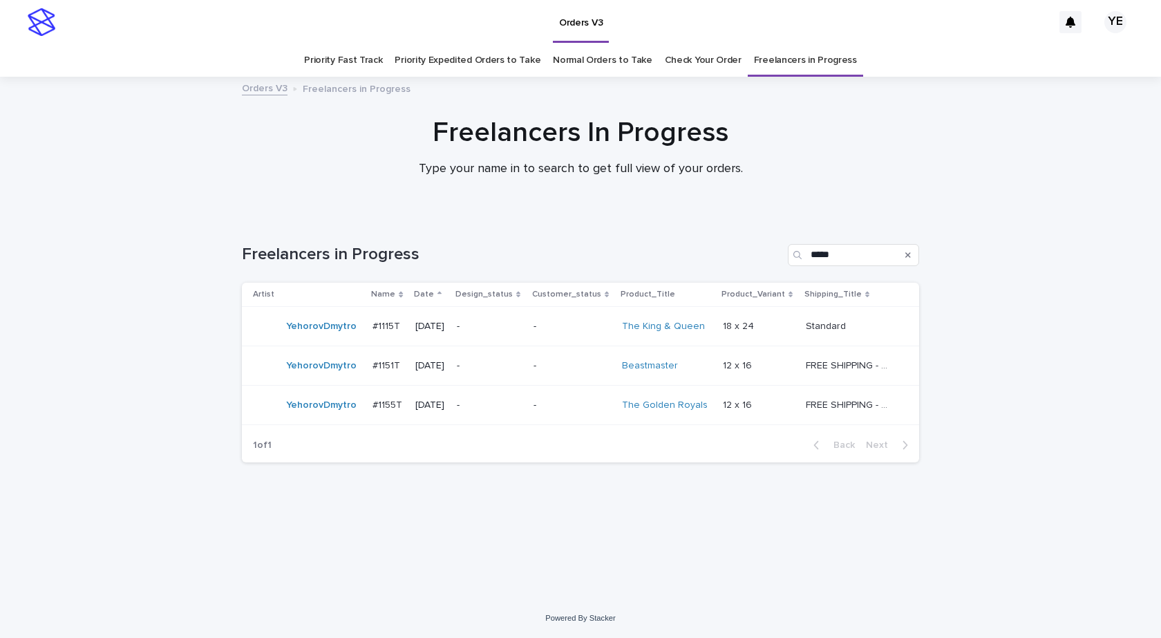
click at [1052, 377] on div "Loading... Saving… Loading... Saving… Freelancers in Progress ***** Artist Name…" at bounding box center [580, 407] width 1161 height 382
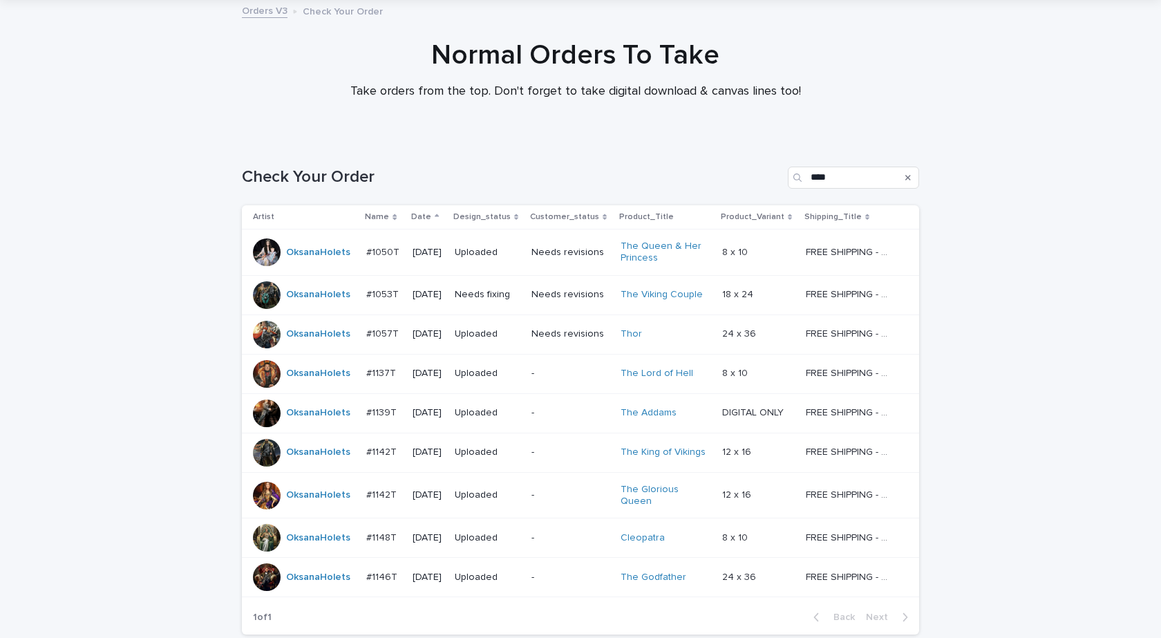
scroll to position [187, 0]
